Goal: Transaction & Acquisition: Subscribe to service/newsletter

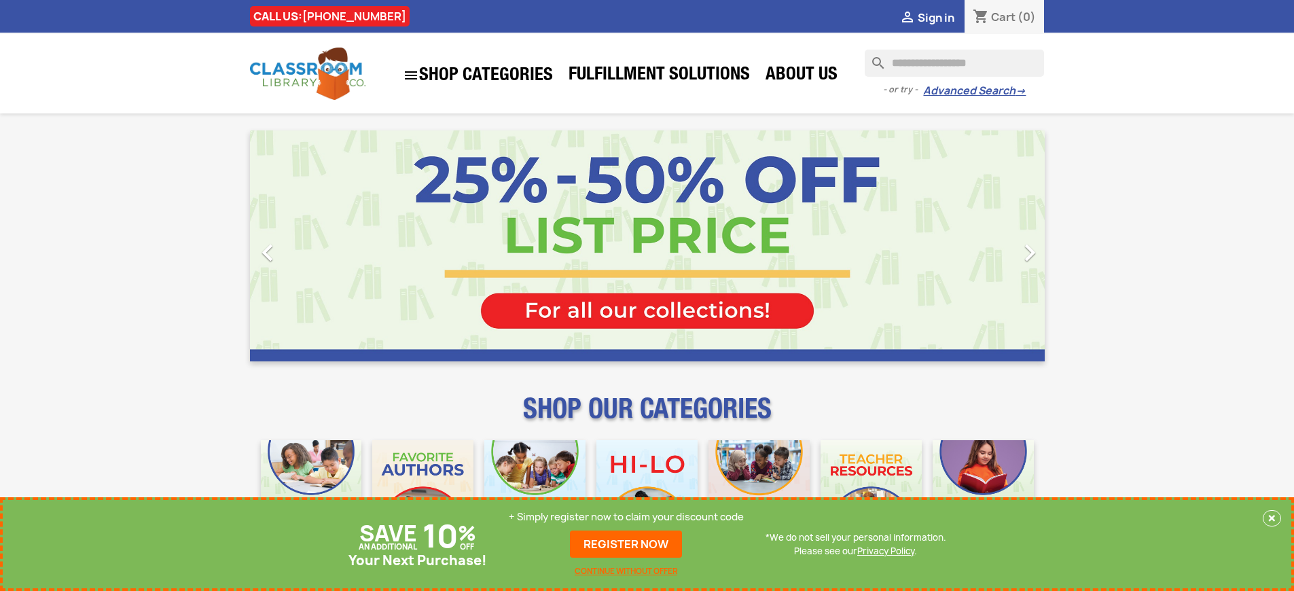
click at [626, 517] on p "+ Simply register now to claim your discount code" at bounding box center [626, 517] width 235 height 14
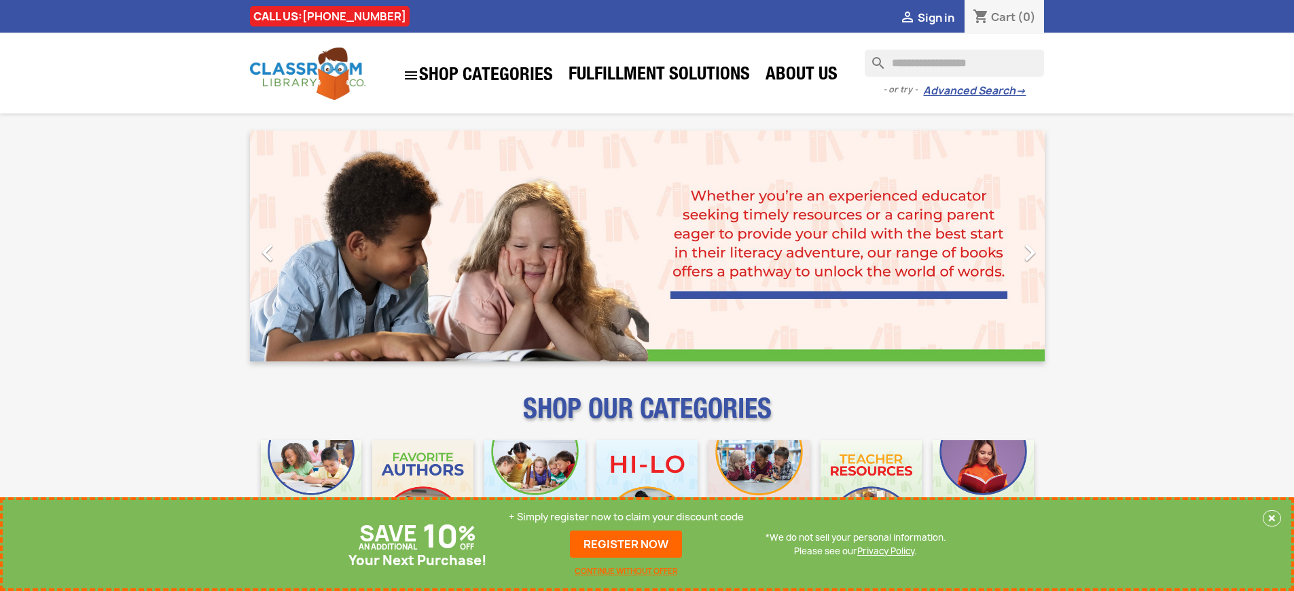
click at [626, 517] on p "+ Simply register now to claim your discount code" at bounding box center [626, 517] width 235 height 14
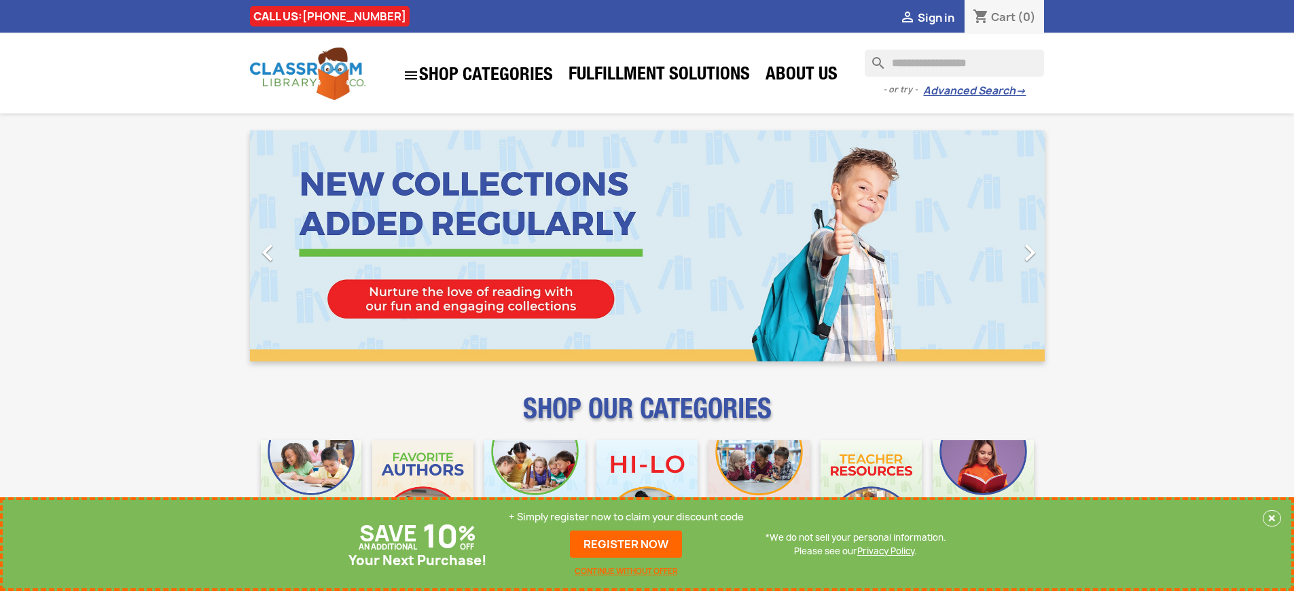
click at [626, 517] on p "+ Simply register now to claim your discount code" at bounding box center [626, 517] width 235 height 14
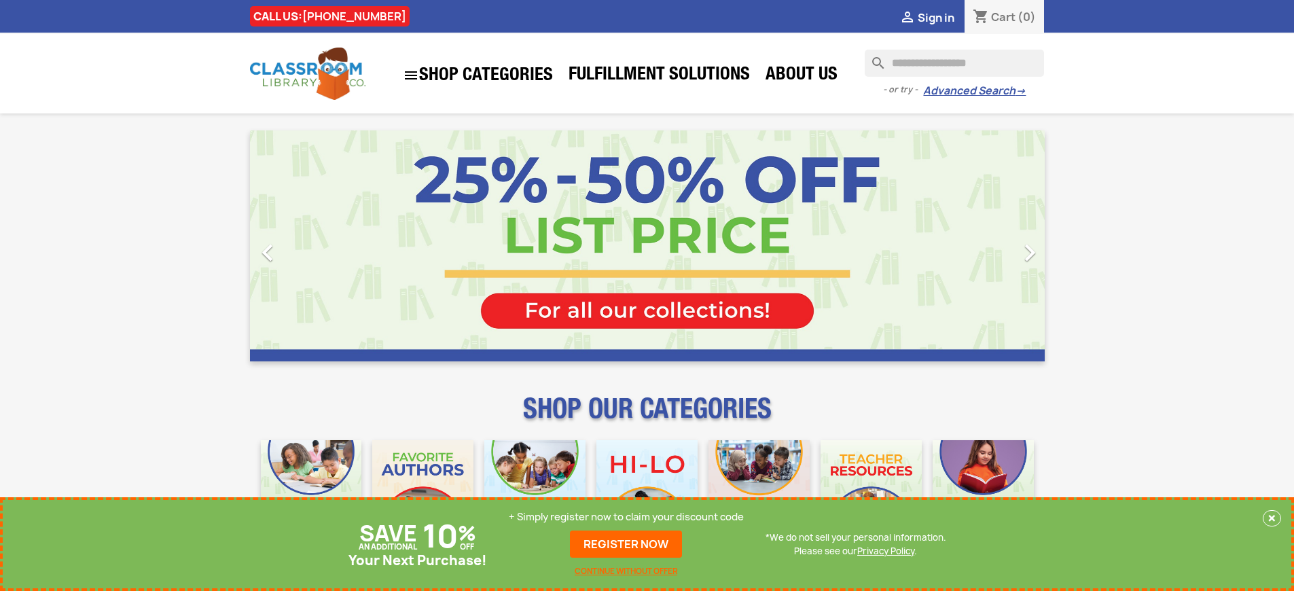
click at [626, 544] on link "REGISTER NOW" at bounding box center [626, 544] width 112 height 27
click at [626, 517] on p "+ Simply register now to claim your discount code" at bounding box center [626, 517] width 235 height 14
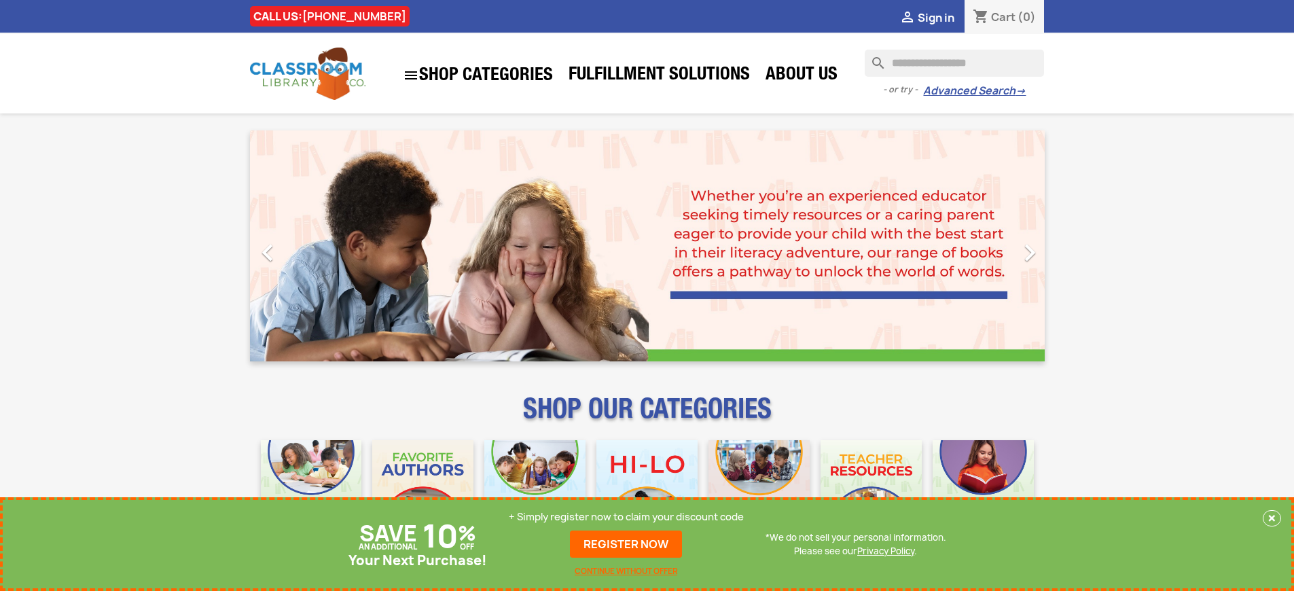
click at [626, 517] on p "+ Simply register now to claim your discount code" at bounding box center [626, 517] width 235 height 14
click at [626, 544] on link "REGISTER NOW" at bounding box center [626, 544] width 112 height 27
click at [626, 517] on p "+ Simply register now to claim your discount code" at bounding box center [626, 517] width 235 height 14
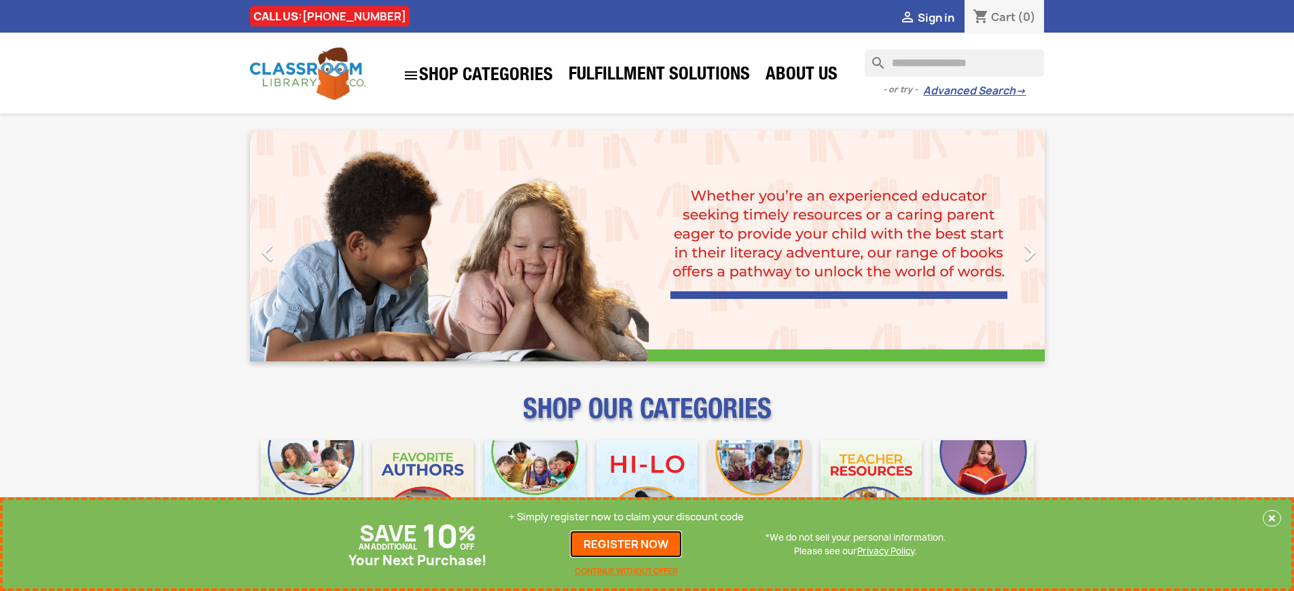
click at [626, 544] on link "REGISTER NOW" at bounding box center [626, 544] width 112 height 27
